Goal: Check status

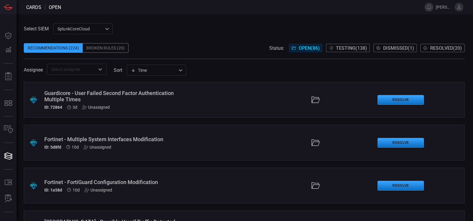
click at [438, 48] on span "Resolved ( 20 )" at bounding box center [447, 48] width 32 height 6
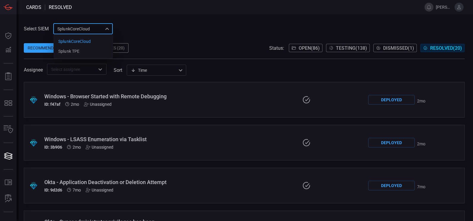
click at [102, 27] on div "SplunkCoreCloud f748d276-46a5-4bd3-b149-f2461a2fe2c5 SplunkCoreCloud Splunk TPE…" at bounding box center [83, 28] width 60 height 11
click at [89, 49] on li "Splunk TPE" at bounding box center [84, 51] width 60 height 10
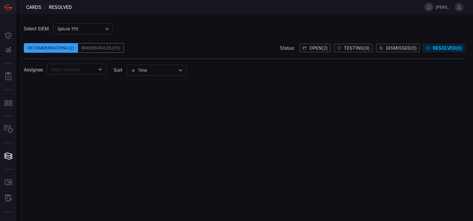
click at [448, 49] on span "Resolved ( 0 )" at bounding box center [447, 48] width 29 height 6
click at [100, 52] on div "Broken Rules (51)" at bounding box center [101, 48] width 46 height 10
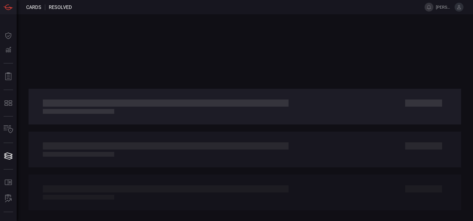
click at [100, 52] on div at bounding box center [245, 117] width 457 height 207
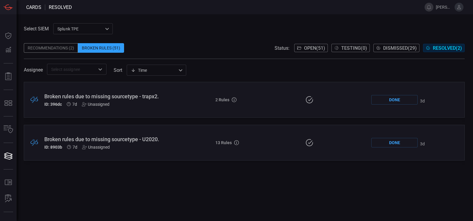
click at [326, 198] on div ".broken_cards_icon_0{fill:#39A4FF;} .broken_cards_icon_1{fill:none;stroke:#1918…" at bounding box center [244, 151] width 441 height 139
